Goal: Transaction & Acquisition: Book appointment/travel/reservation

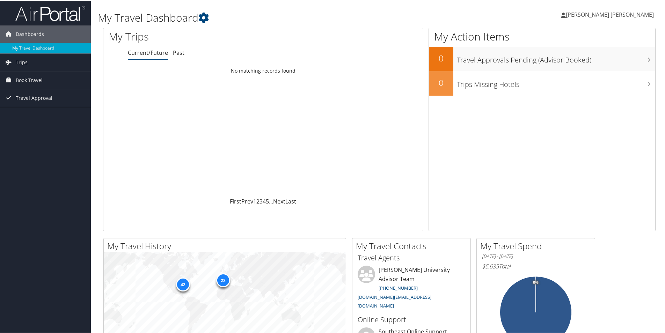
click at [34, 80] on span "Book Travel" at bounding box center [29, 79] width 27 height 17
click at [49, 113] on link "Book/Manage Online Trips" at bounding box center [45, 114] width 91 height 10
